Goal: Transaction & Acquisition: Purchase product/service

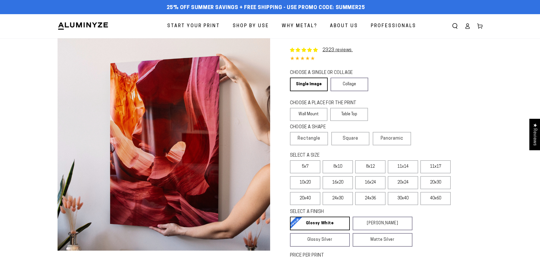
select select "**********"
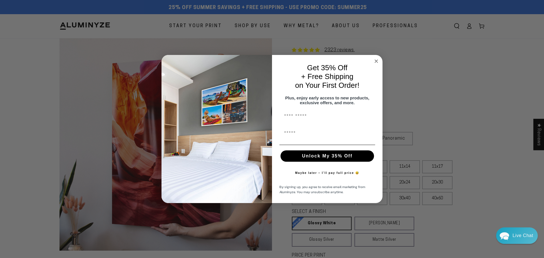
click at [377, 59] on circle "Close dialog" at bounding box center [376, 61] width 7 height 7
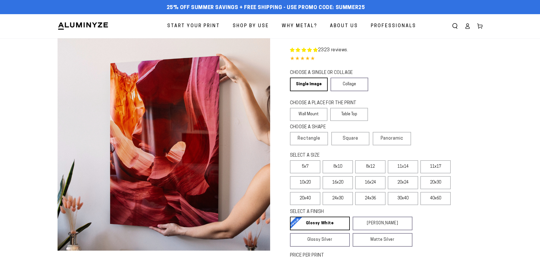
select select "**********"
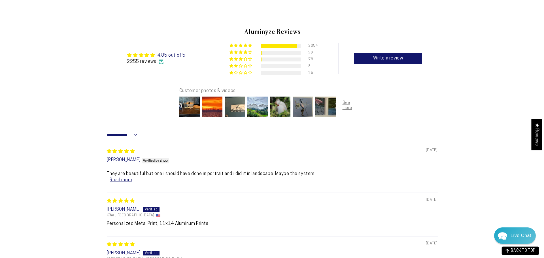
scroll to position [340, 0]
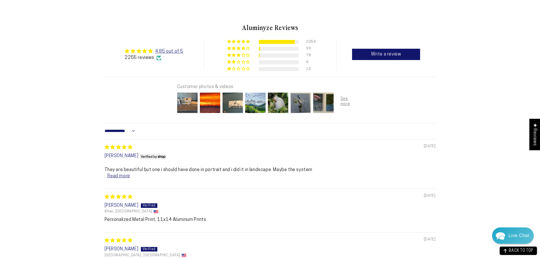
click at [186, 104] on img at bounding box center [187, 103] width 23 height 23
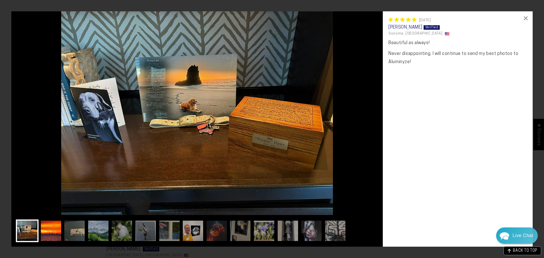
click at [56, 232] on img at bounding box center [51, 231] width 23 height 23
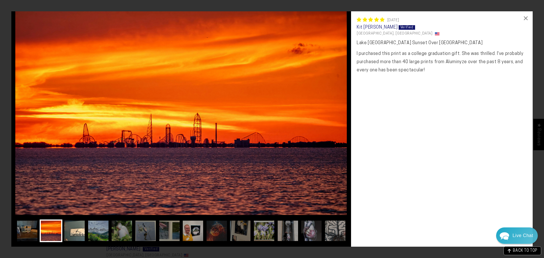
click at [80, 231] on img at bounding box center [74, 231] width 23 height 23
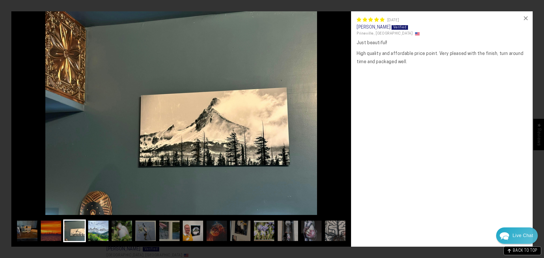
click at [99, 230] on img at bounding box center [98, 231] width 23 height 23
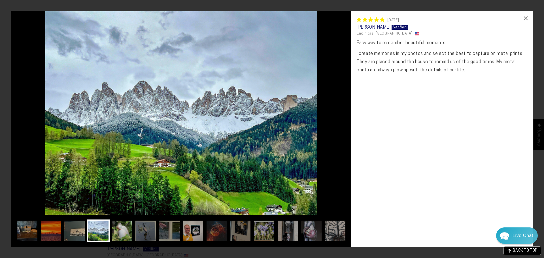
click at [119, 230] on img at bounding box center [121, 231] width 23 height 23
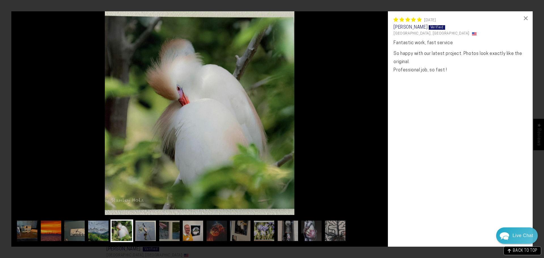
click at [147, 234] on img at bounding box center [145, 231] width 23 height 23
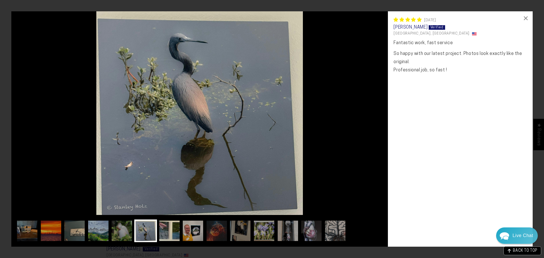
click at [170, 235] on img at bounding box center [169, 231] width 23 height 23
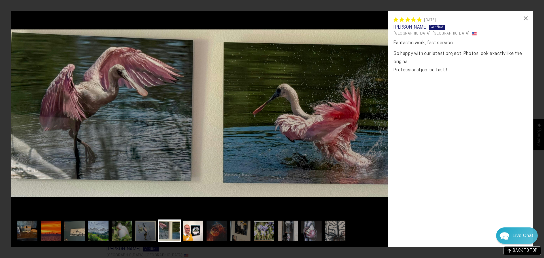
click at [193, 237] on img at bounding box center [193, 231] width 23 height 23
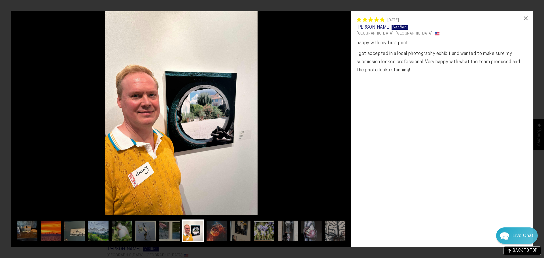
click at [217, 236] on img at bounding box center [216, 231] width 23 height 23
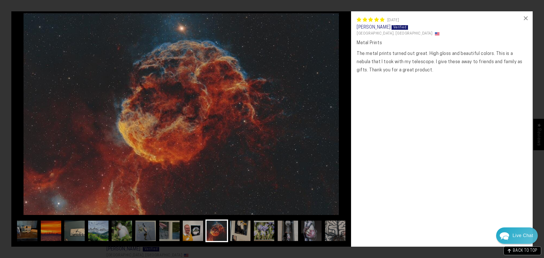
click at [243, 236] on img at bounding box center [240, 231] width 23 height 23
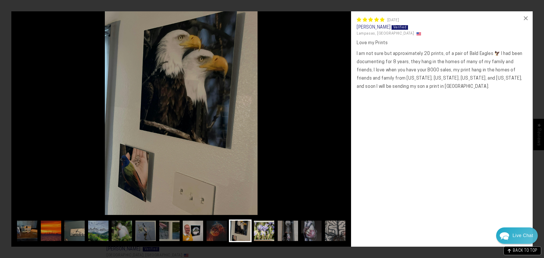
click at [270, 235] on img at bounding box center [264, 231] width 23 height 23
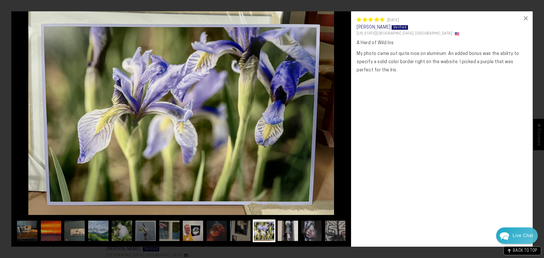
click at [285, 233] on img at bounding box center [288, 231] width 23 height 23
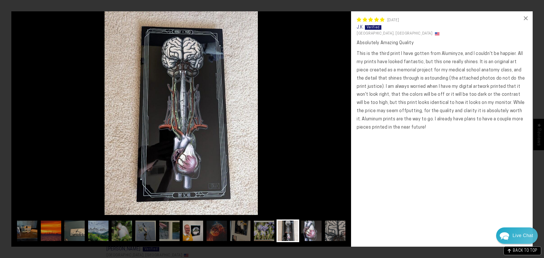
click at [311, 231] on img at bounding box center [311, 231] width 23 height 23
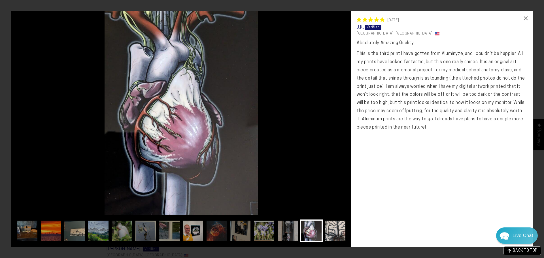
click at [328, 232] on img at bounding box center [335, 231] width 23 height 23
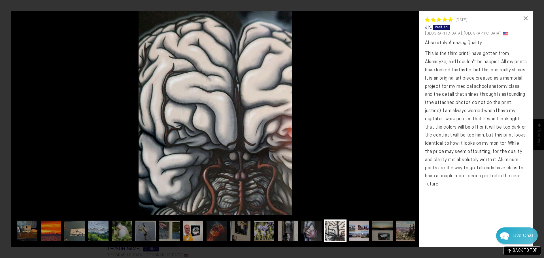
click at [361, 234] on img at bounding box center [359, 231] width 23 height 23
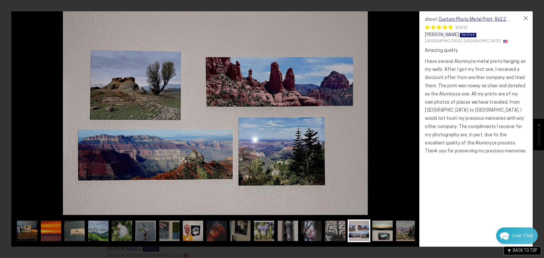
click at [380, 235] on img at bounding box center [382, 231] width 23 height 23
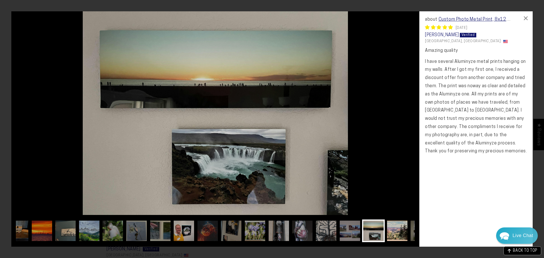
click at [404, 233] on img at bounding box center [397, 231] width 23 height 23
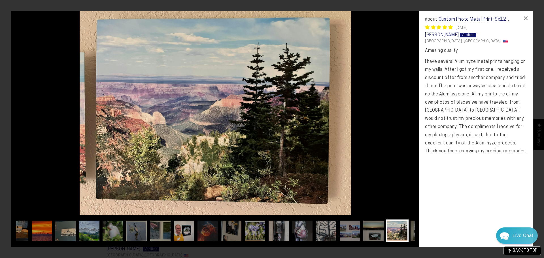
scroll to position [0, 32]
